Goal: Task Accomplishment & Management: Manage account settings

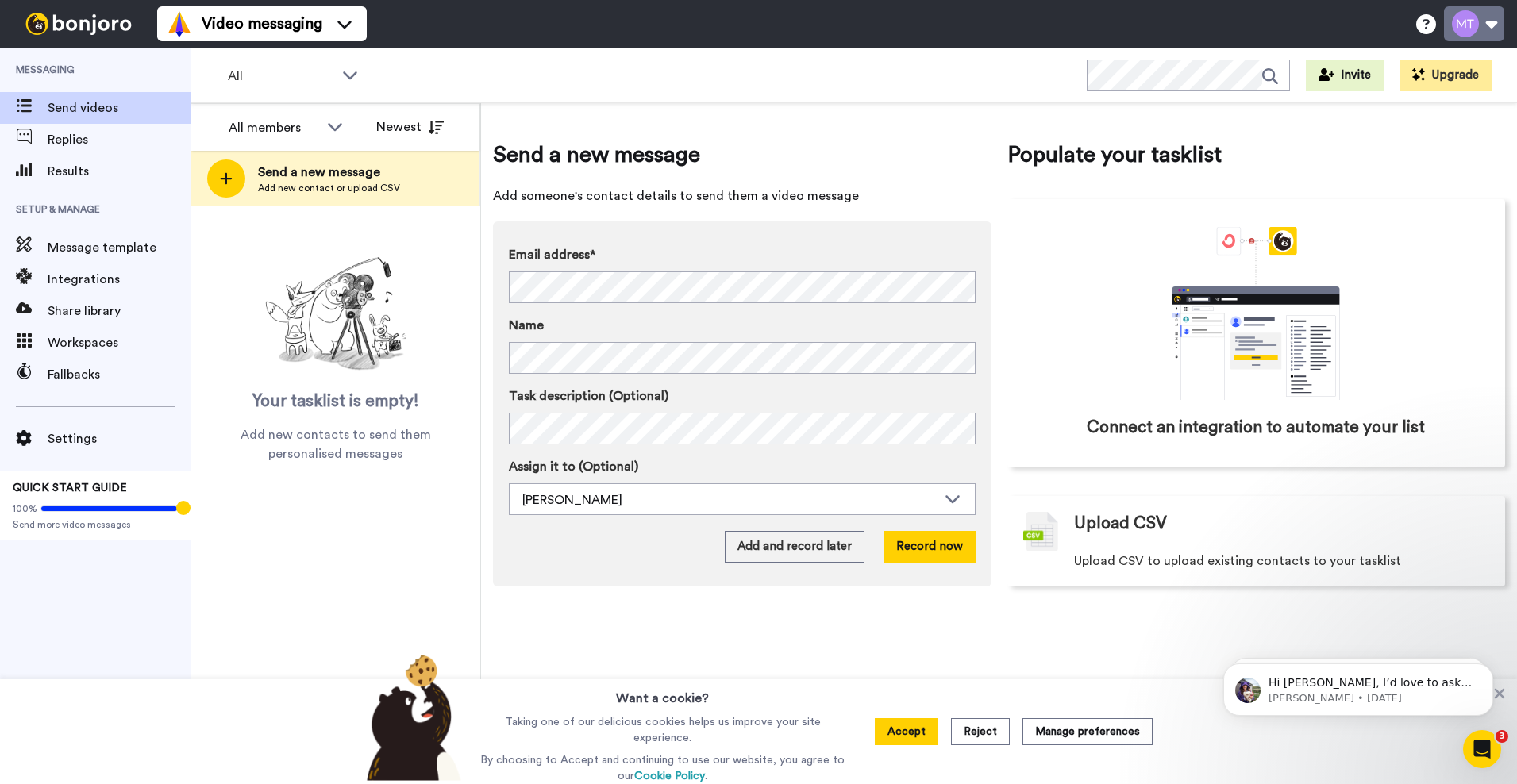
click at [1474, 24] on button at bounding box center [1473, 23] width 60 height 35
